Goal: Task Accomplishment & Management: Manage account settings

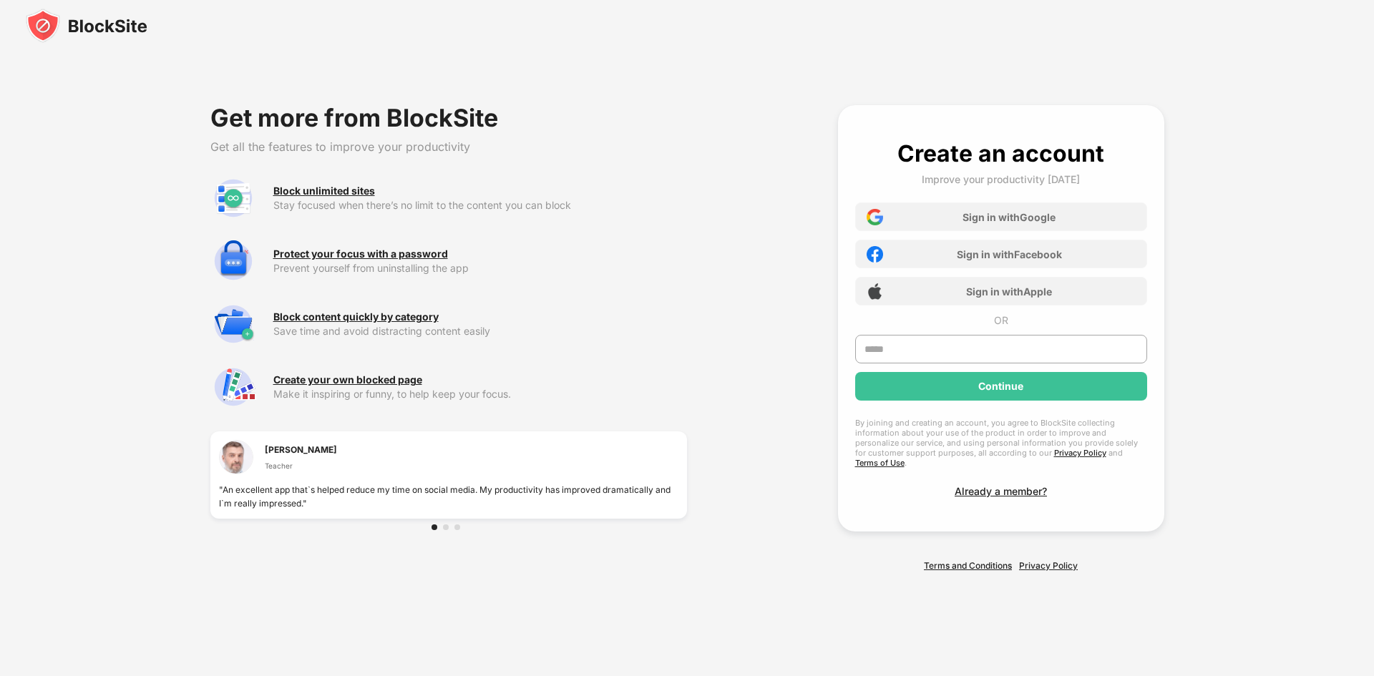
click at [42, 23] on img at bounding box center [87, 26] width 122 height 34
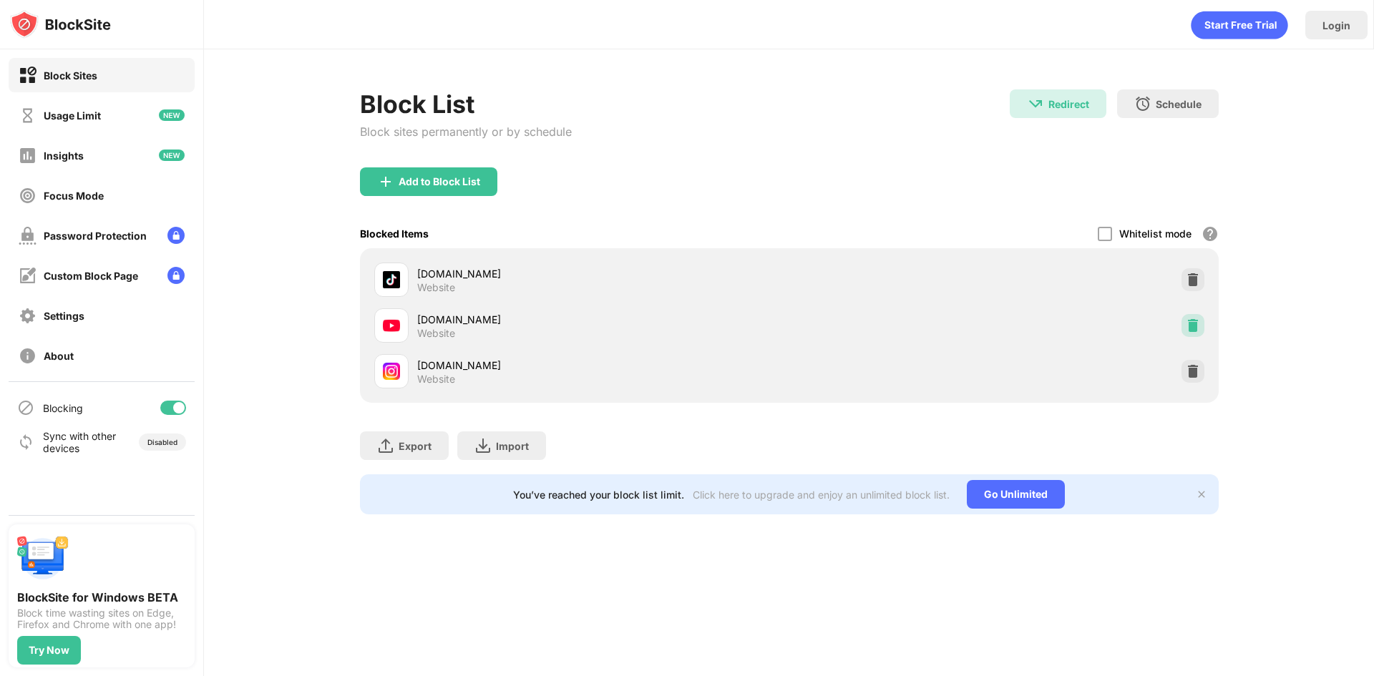
click at [1197, 318] on img at bounding box center [1193, 325] width 14 height 14
